Goal: Task Accomplishment & Management: Manage account settings

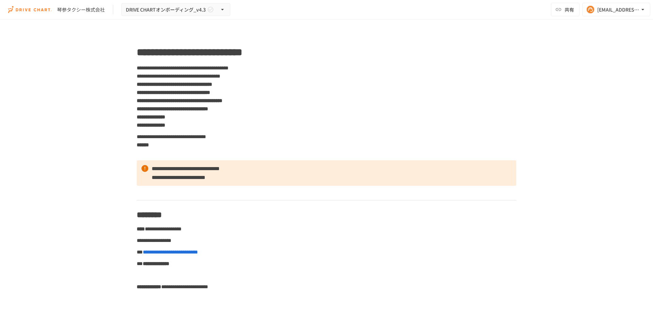
scroll to position [2673, 0]
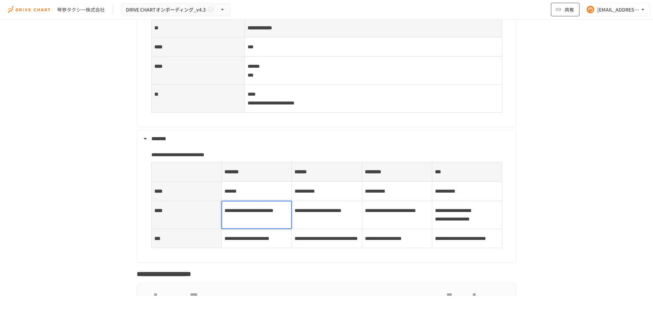
click at [560, 14] on button "共有" at bounding box center [565, 10] width 29 height 14
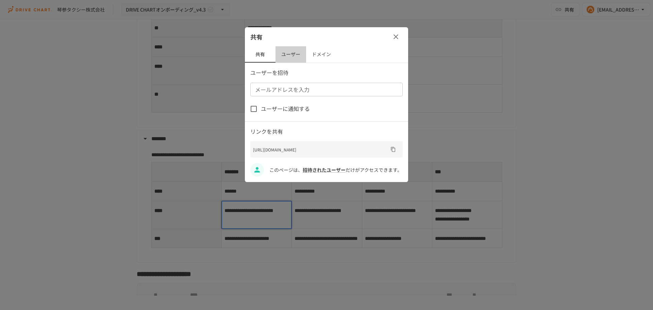
click at [288, 55] on button "ユーザー" at bounding box center [291, 54] width 31 height 16
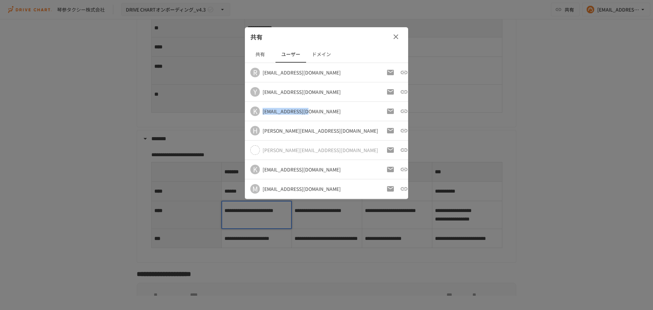
drag, startPoint x: 263, startPoint y: 113, endPoint x: 315, endPoint y: 111, distance: 51.8
click at [315, 111] on div "K [EMAIL_ADDRESS][DOMAIN_NAME]" at bounding box center [314, 111] width 128 height 10
copy div "[EMAIL_ADDRESS][DOMAIN_NAME]"
click at [328, 125] on td "[PERSON_NAME] [PERSON_NAME][EMAIL_ADDRESS][DOMAIN_NAME]" at bounding box center [313, 130] width 136 height 19
click at [396, 37] on icon "button" at bounding box center [396, 37] width 8 height 8
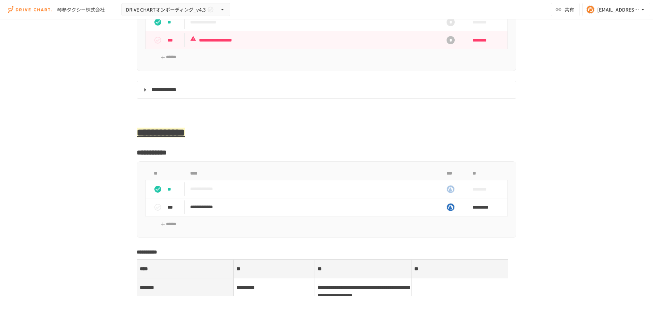
scroll to position [2911, 0]
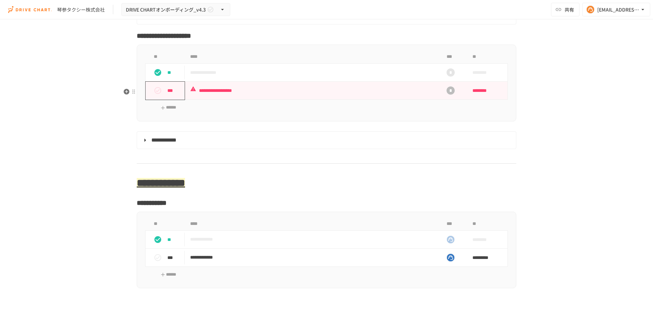
click at [154, 95] on icon "status" at bounding box center [158, 90] width 8 height 8
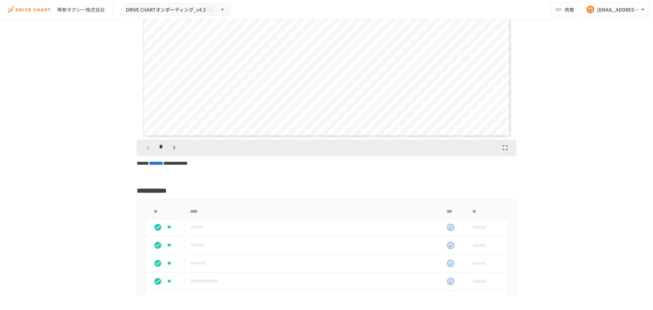
scroll to position [2129, 0]
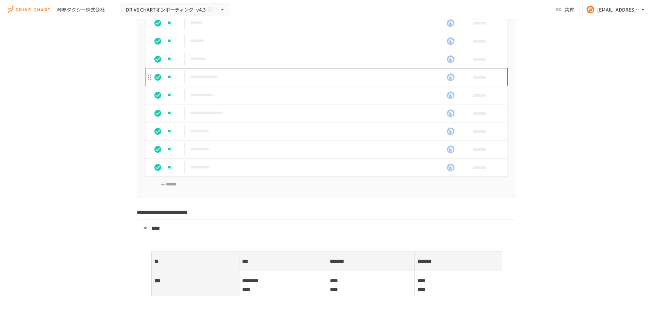
click at [281, 81] on p "**********" at bounding box center [312, 77] width 244 height 9
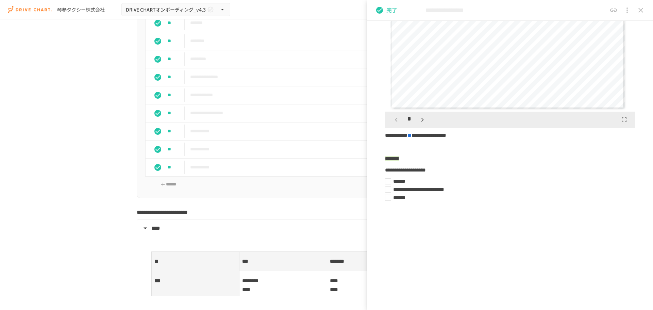
scroll to position [202, 0]
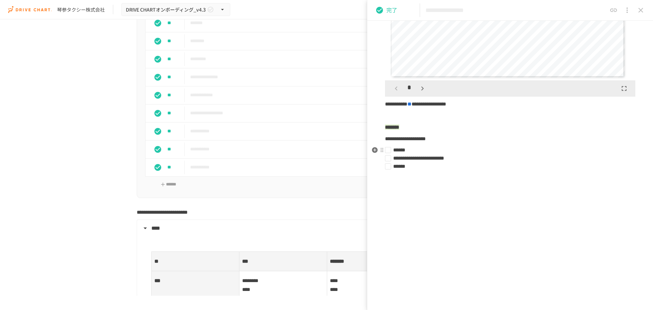
click at [389, 151] on li "******" at bounding box center [507, 150] width 245 height 8
click at [636, 8] on button "close drawer" at bounding box center [641, 10] width 14 height 14
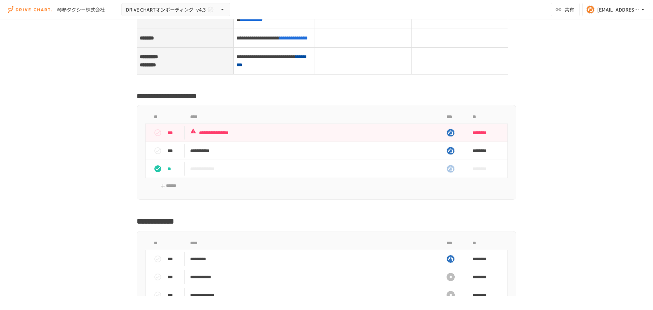
scroll to position [3558, 0]
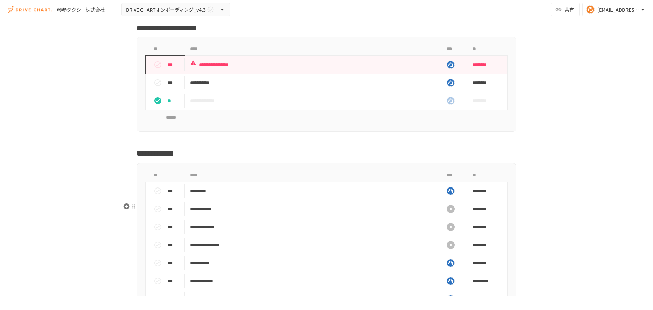
click at [157, 68] on icon "status" at bounding box center [157, 64] width 7 height 7
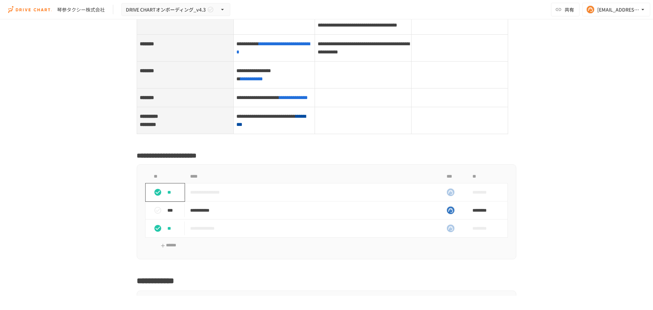
scroll to position [3422, 0]
